Goal: Task Accomplishment & Management: Manage account settings

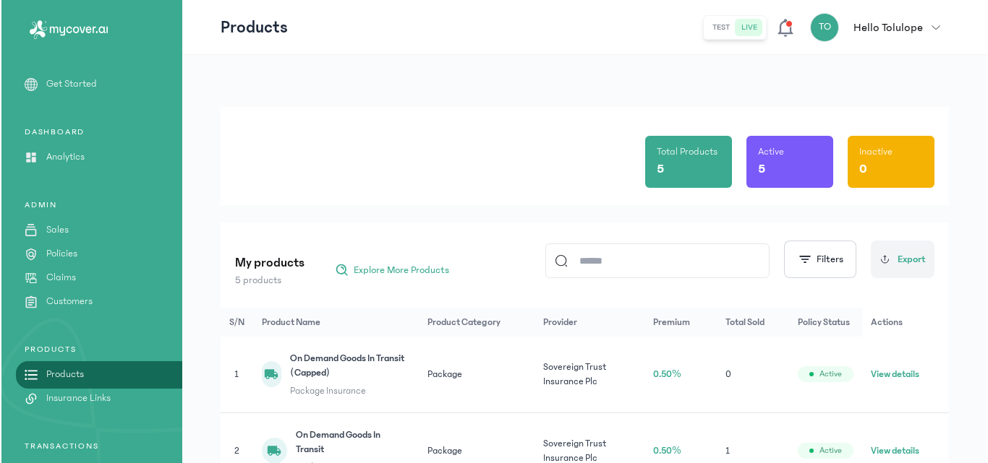
scroll to position [157, 0]
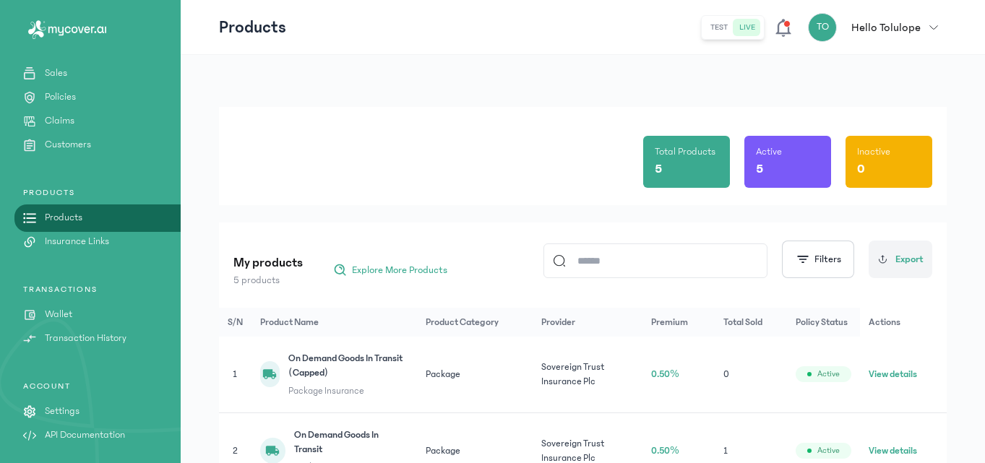
click at [58, 303] on div "TRANSACTIONS Wallet Transaction History" at bounding box center [90, 315] width 181 height 62
click at [59, 312] on p "Wallet" at bounding box center [58, 314] width 27 height 15
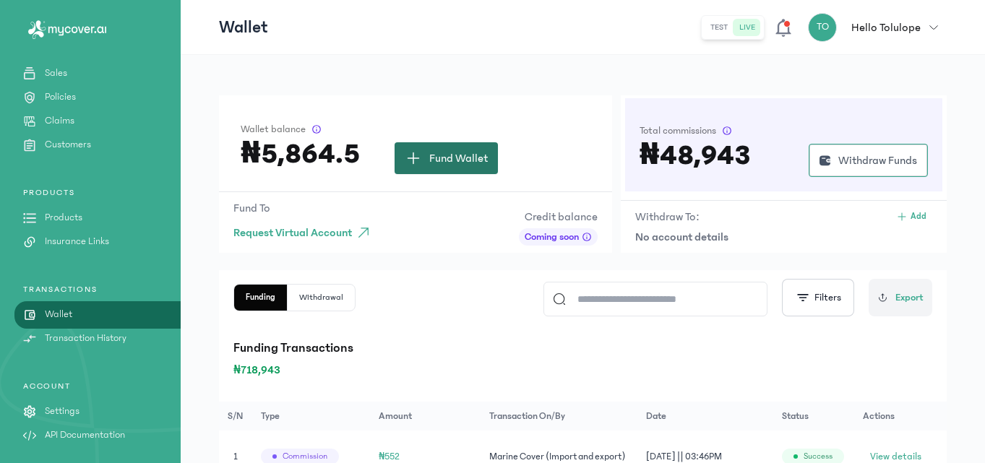
click at [435, 148] on button "Fund Wallet" at bounding box center [446, 158] width 103 height 32
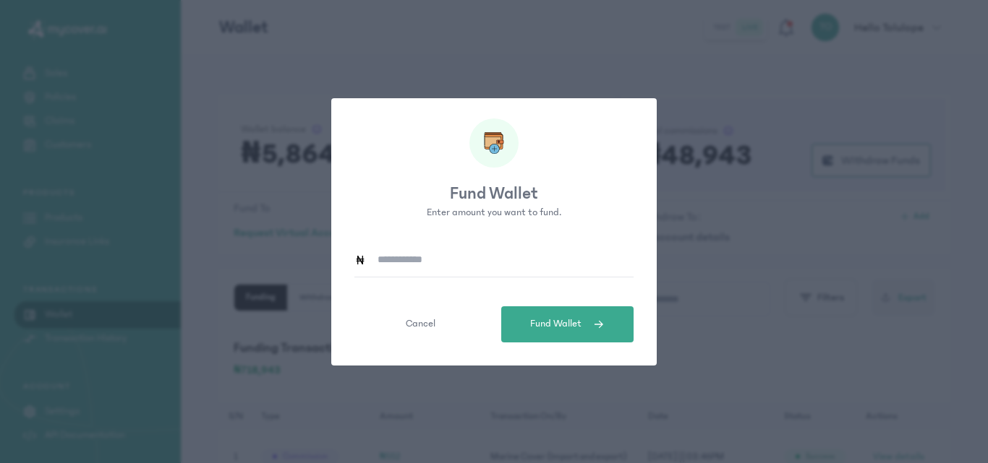
click at [397, 257] on input at bounding box center [500, 260] width 268 height 33
type input "******"
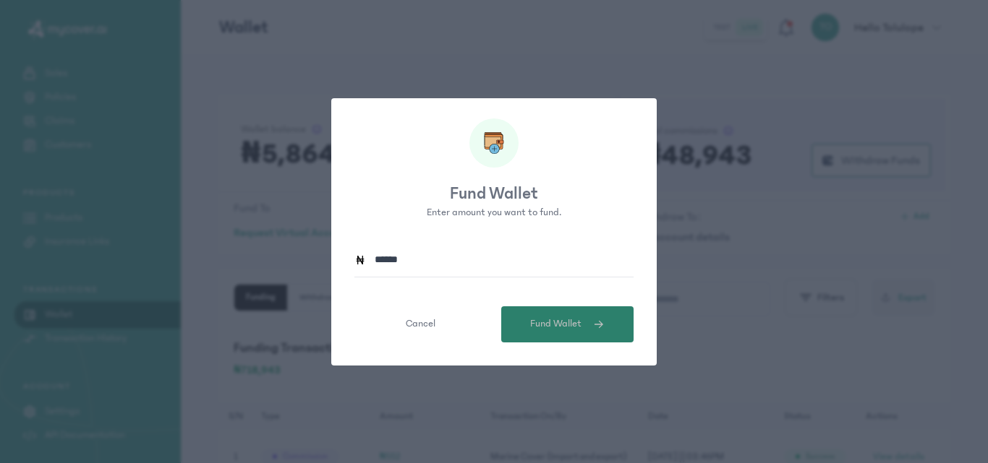
click at [556, 316] on button "Fund Wallet" at bounding box center [567, 325] width 132 height 36
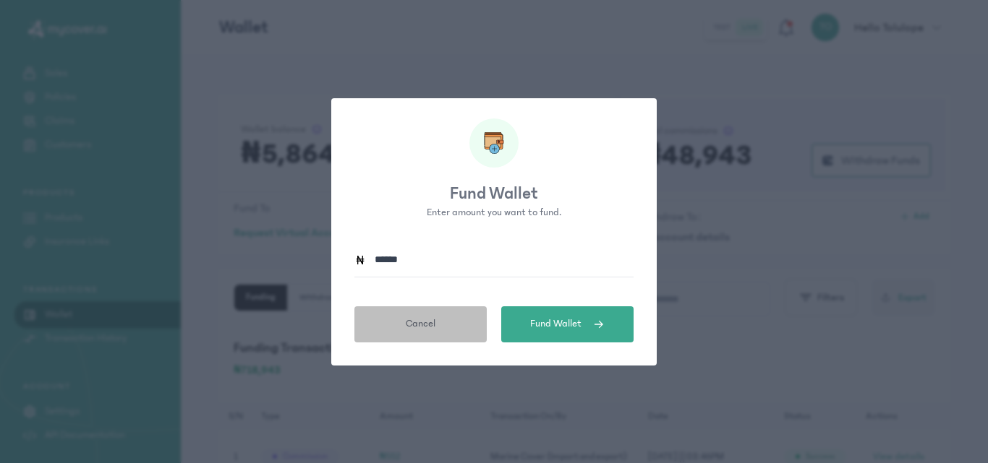
click at [447, 323] on button "Cancel" at bounding box center [420, 325] width 132 height 36
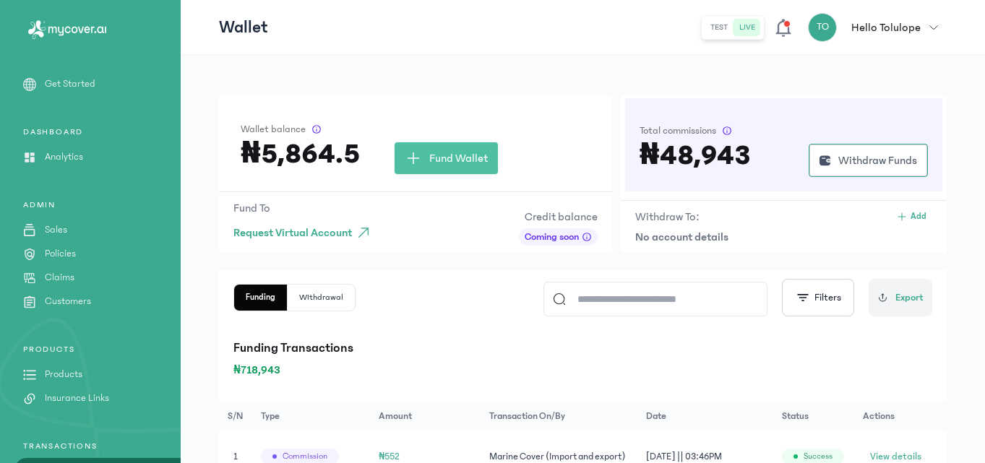
click at [80, 233] on link "Sales" at bounding box center [90, 230] width 181 height 15
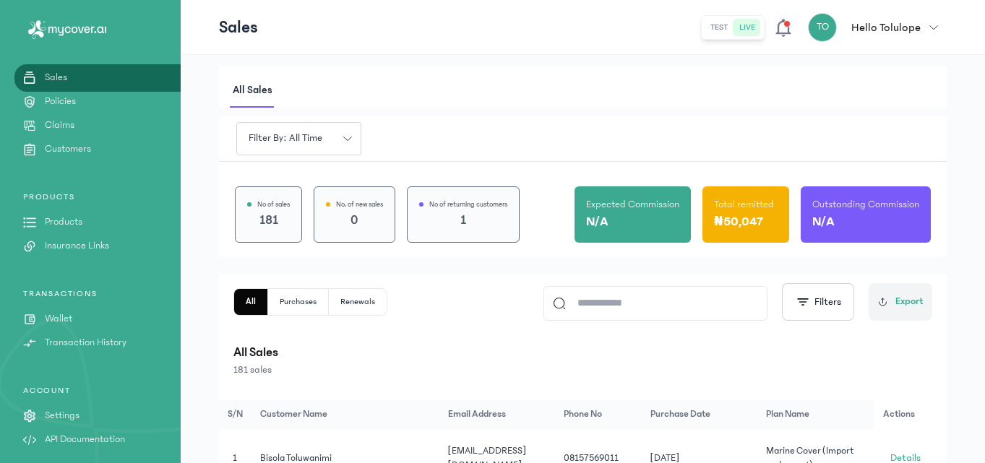
scroll to position [157, 0]
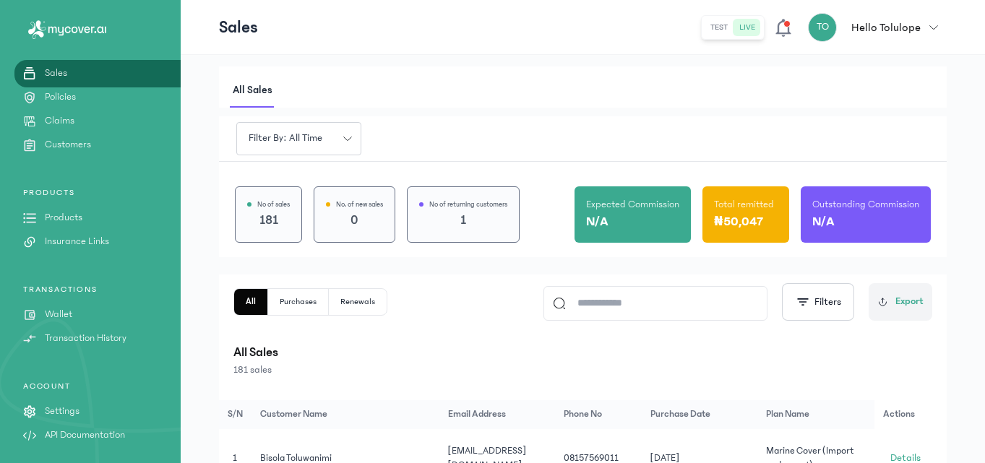
click at [402, 17] on header "Sales test live TO Hello Tolulope [PERSON_NAME] [EMAIL_ADDRESS][DOMAIN_NAME] ad…" at bounding box center [583, 27] width 805 height 55
